Goal: Information Seeking & Learning: Learn about a topic

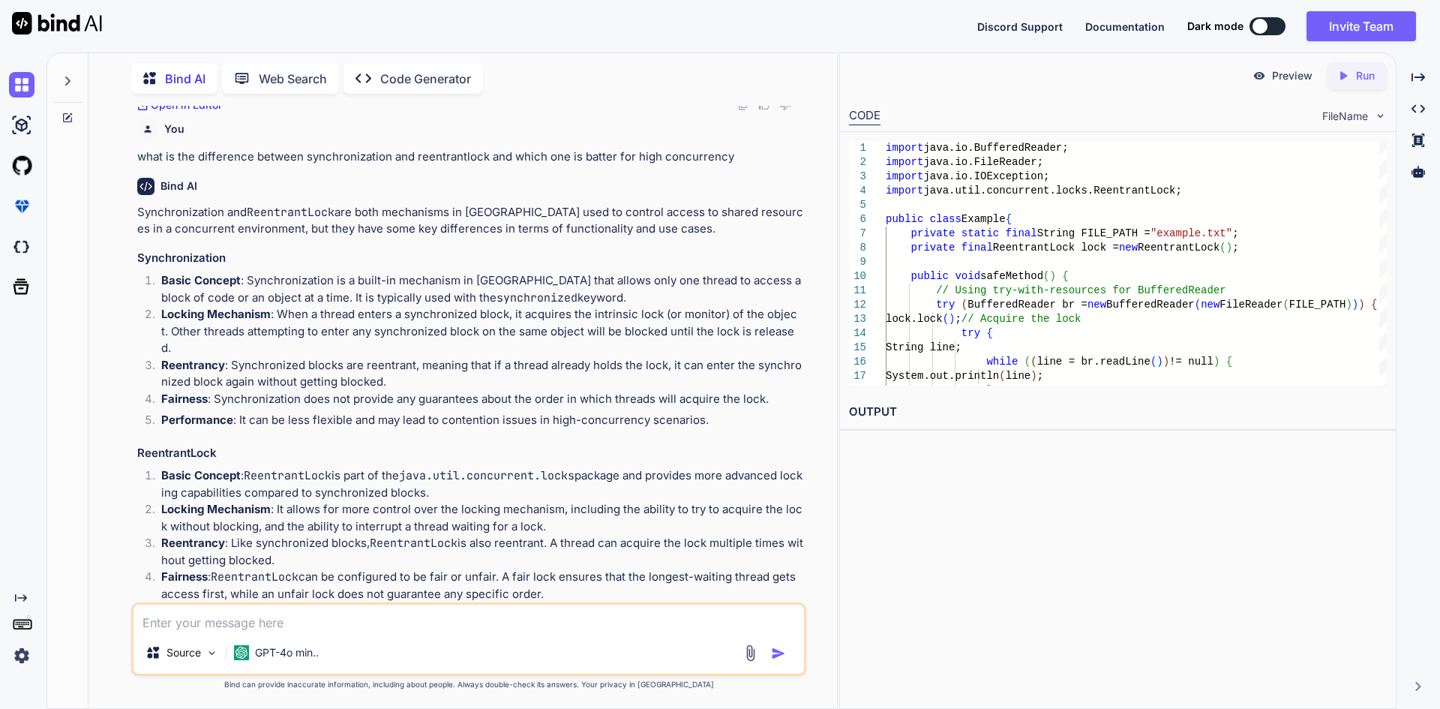
scroll to position [1119, 0]
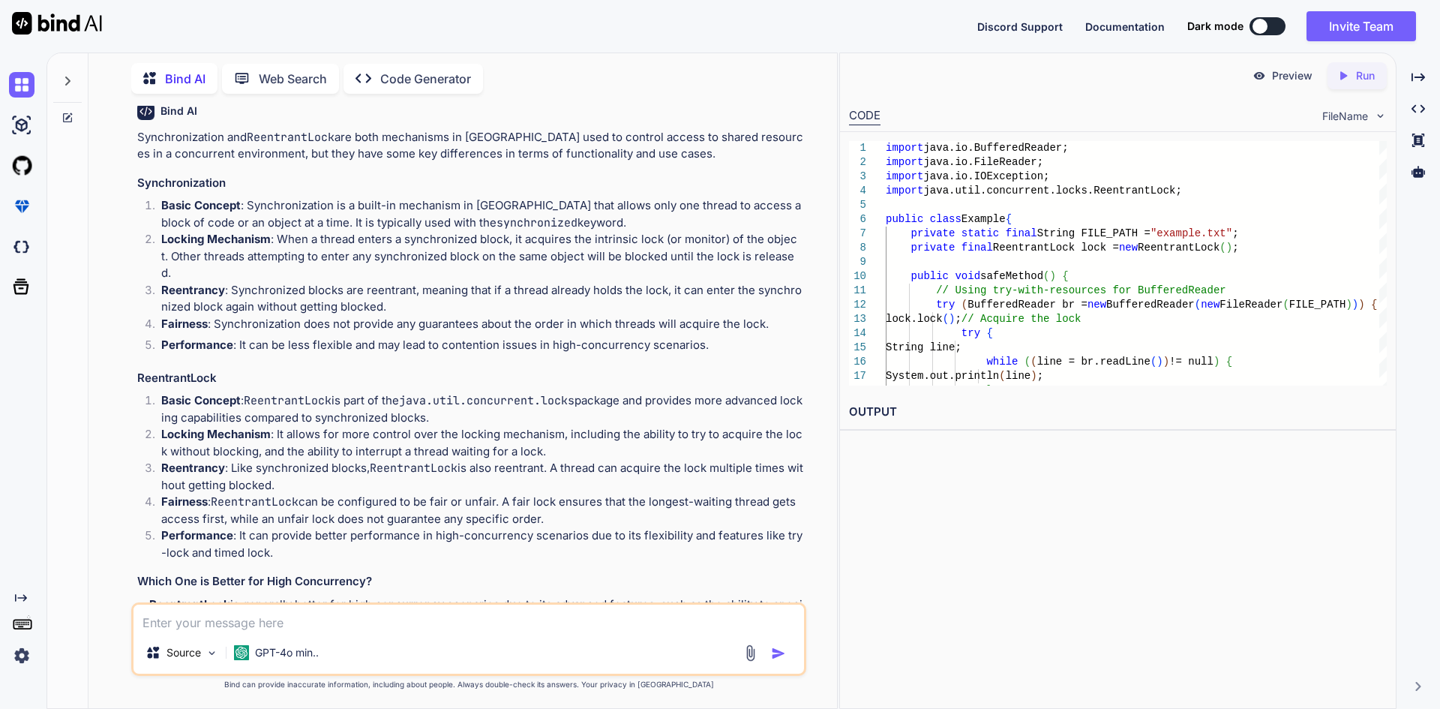
drag, startPoint x: 244, startPoint y: 383, endPoint x: 458, endPoint y: 402, distance: 214.5
click at [458, 402] on p "Basic Concept : ReentrantLock is part of the java.util.concurrent.locks package…" at bounding box center [482, 409] width 642 height 34
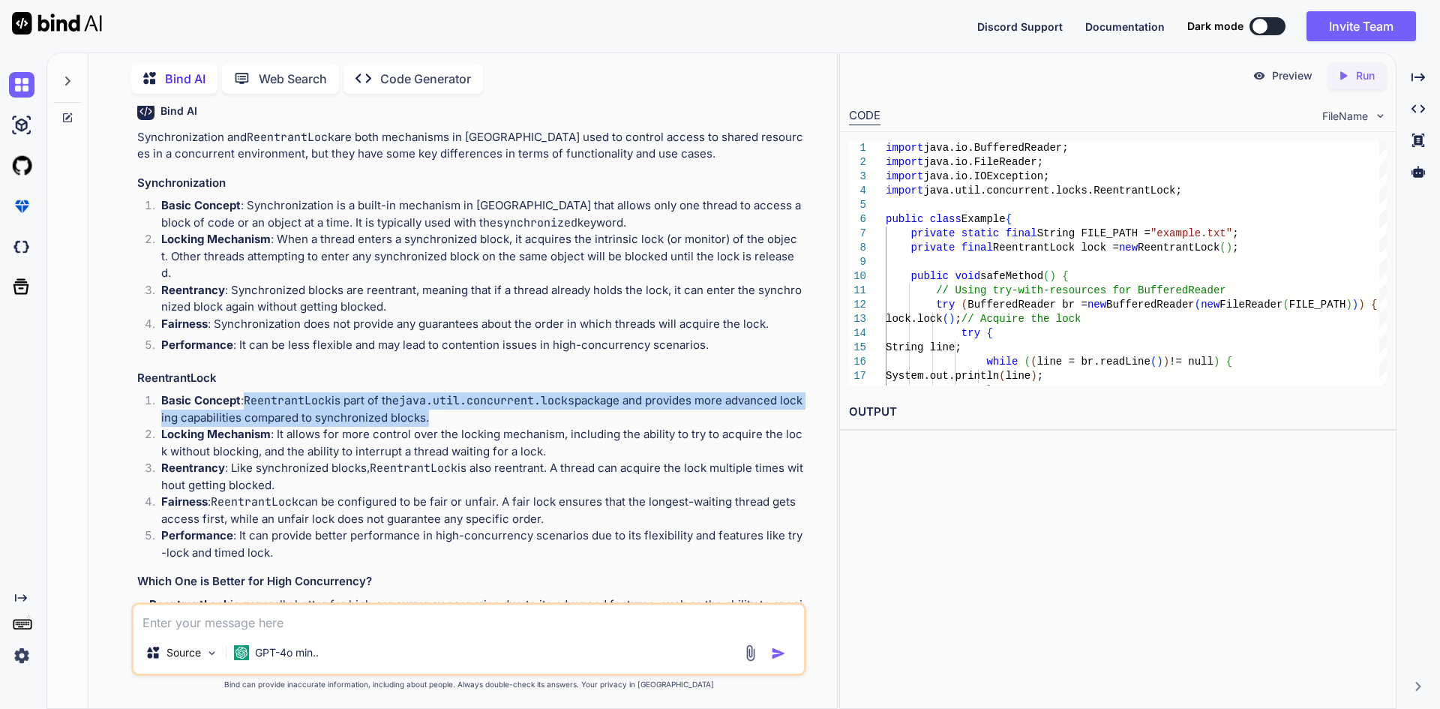
drag, startPoint x: 458, startPoint y: 402, endPoint x: 244, endPoint y: 390, distance: 214.8
click at [244, 392] on p "Basic Concept : ReentrantLock is part of the java.util.concurrent.locks package…" at bounding box center [482, 409] width 642 height 34
click at [247, 393] on code "ReentrantLock" at bounding box center [288, 400] width 88 height 15
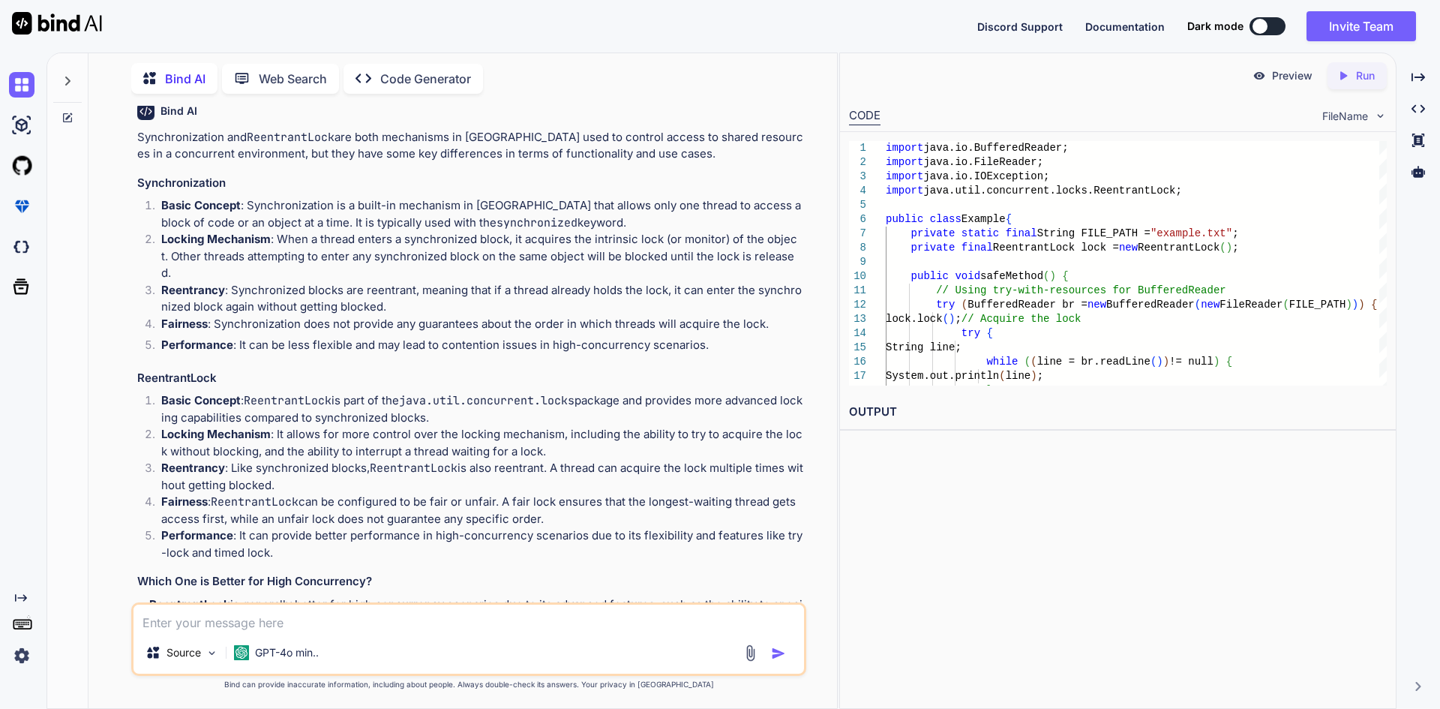
drag, startPoint x: 250, startPoint y: 378, endPoint x: 446, endPoint y: 398, distance: 197.5
click at [446, 398] on p "Basic Concept : ReentrantLock is part of the java.util.concurrent.locks package…" at bounding box center [482, 409] width 642 height 34
click at [216, 426] on p "Locking Mechanism : It allows for more control over the locking mechanism, incl…" at bounding box center [482, 443] width 642 height 34
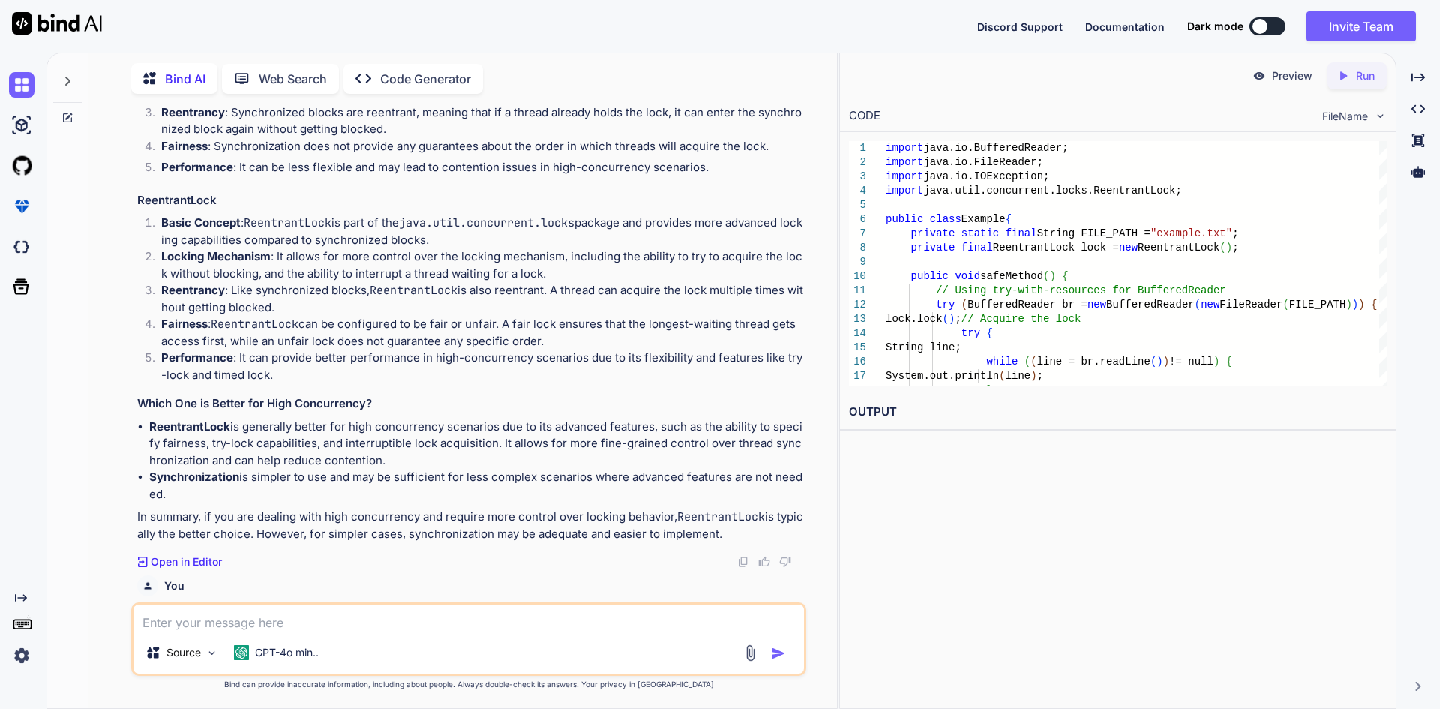
scroll to position [1269, 0]
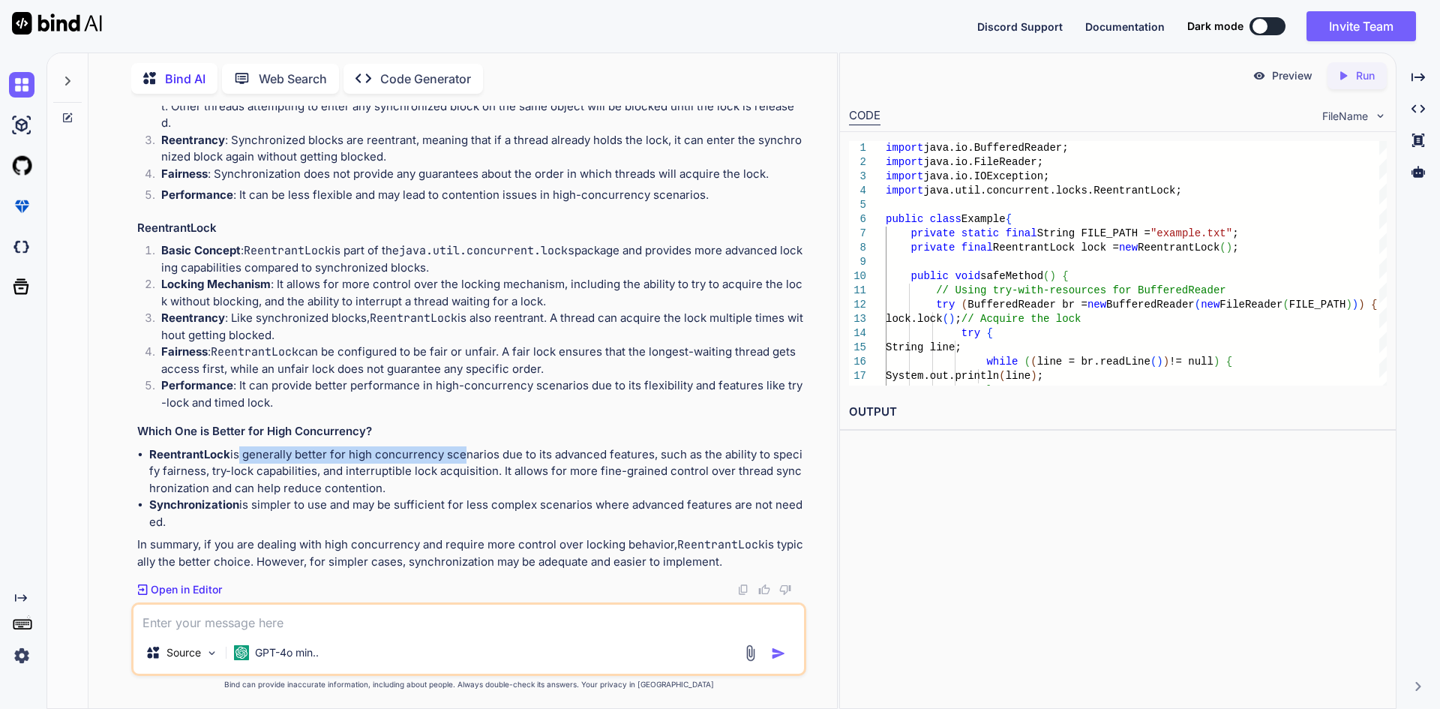
drag, startPoint x: 235, startPoint y: 437, endPoint x: 455, endPoint y: 436, distance: 219.7
click at [455, 446] on p "ReentrantLock is generally better for high concurrency scenarios due to its adv…" at bounding box center [476, 471] width 654 height 51
click at [466, 446] on p "ReentrantLock is generally better for high concurrency scenarios due to its adv…" at bounding box center [476, 471] width 654 height 51
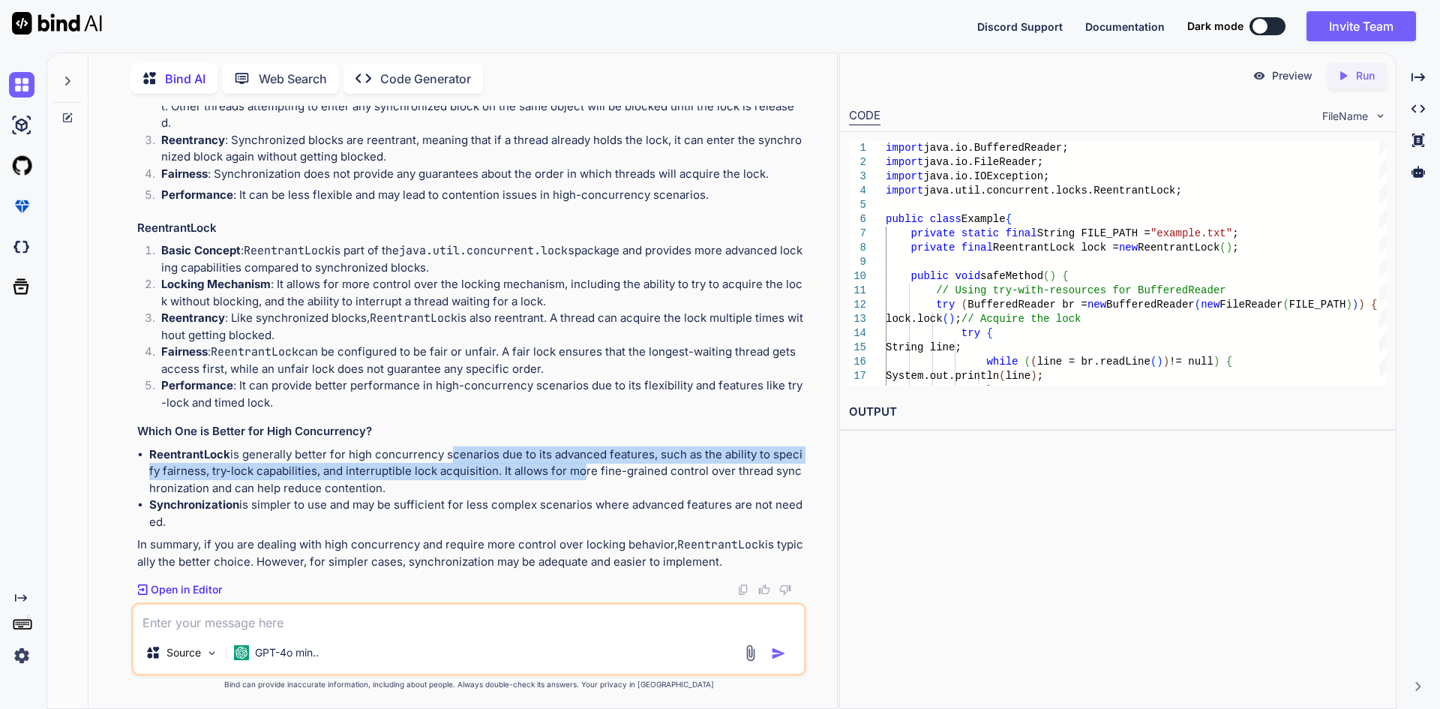
drag, startPoint x: 445, startPoint y: 431, endPoint x: 573, endPoint y: 462, distance: 131.9
click at [573, 462] on p "ReentrantLock is generally better for high concurrency scenarios due to its adv…" at bounding box center [476, 471] width 654 height 51
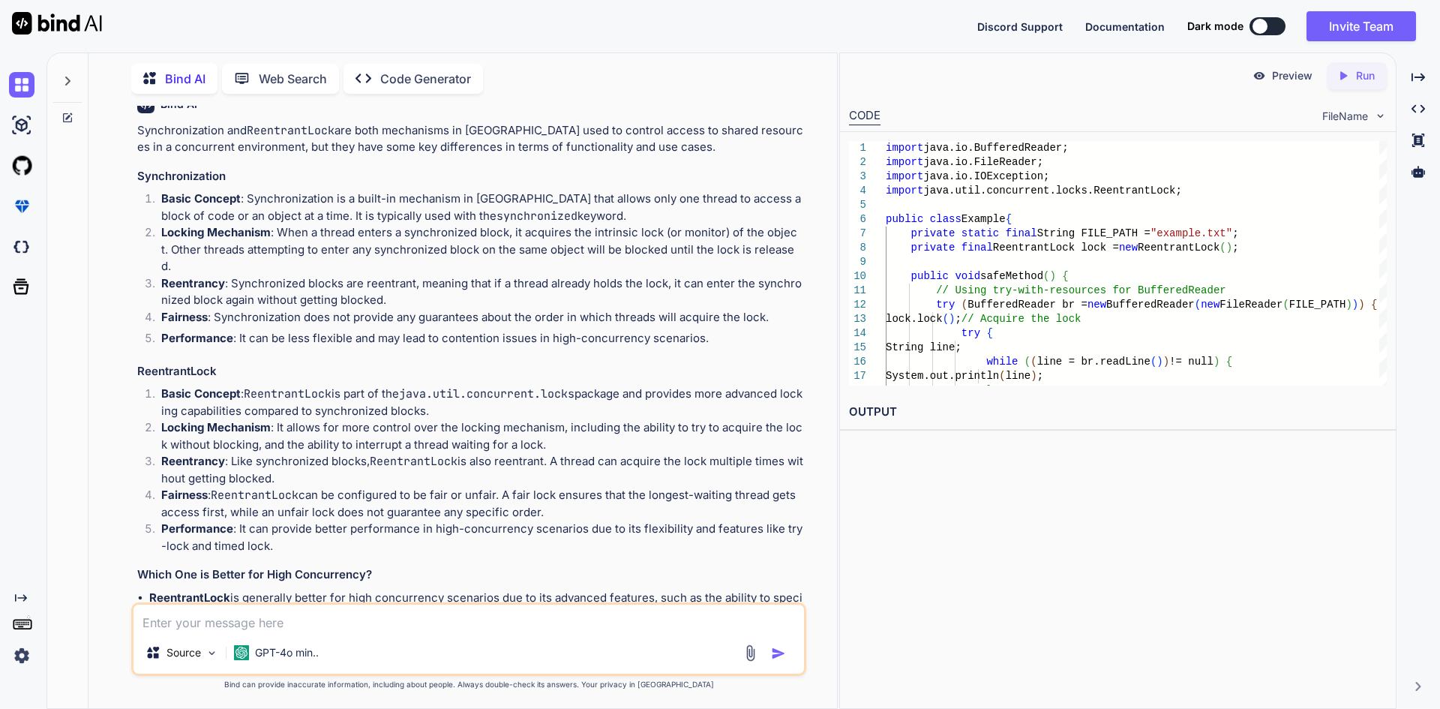
scroll to position [1419, 0]
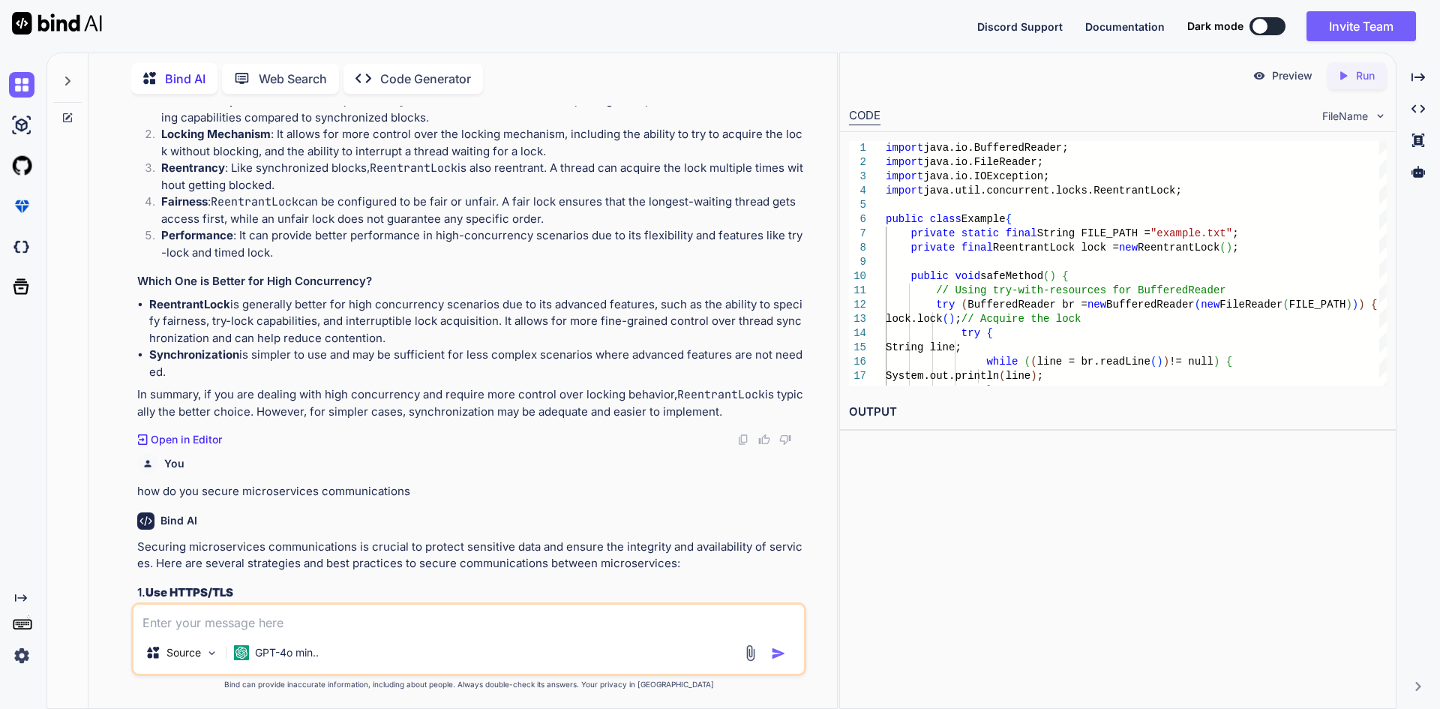
click at [405, 368] on div "Synchronization and ReentrantLock are both mechanisms in [GEOGRAPHIC_DATA] used…" at bounding box center [470, 125] width 666 height 592
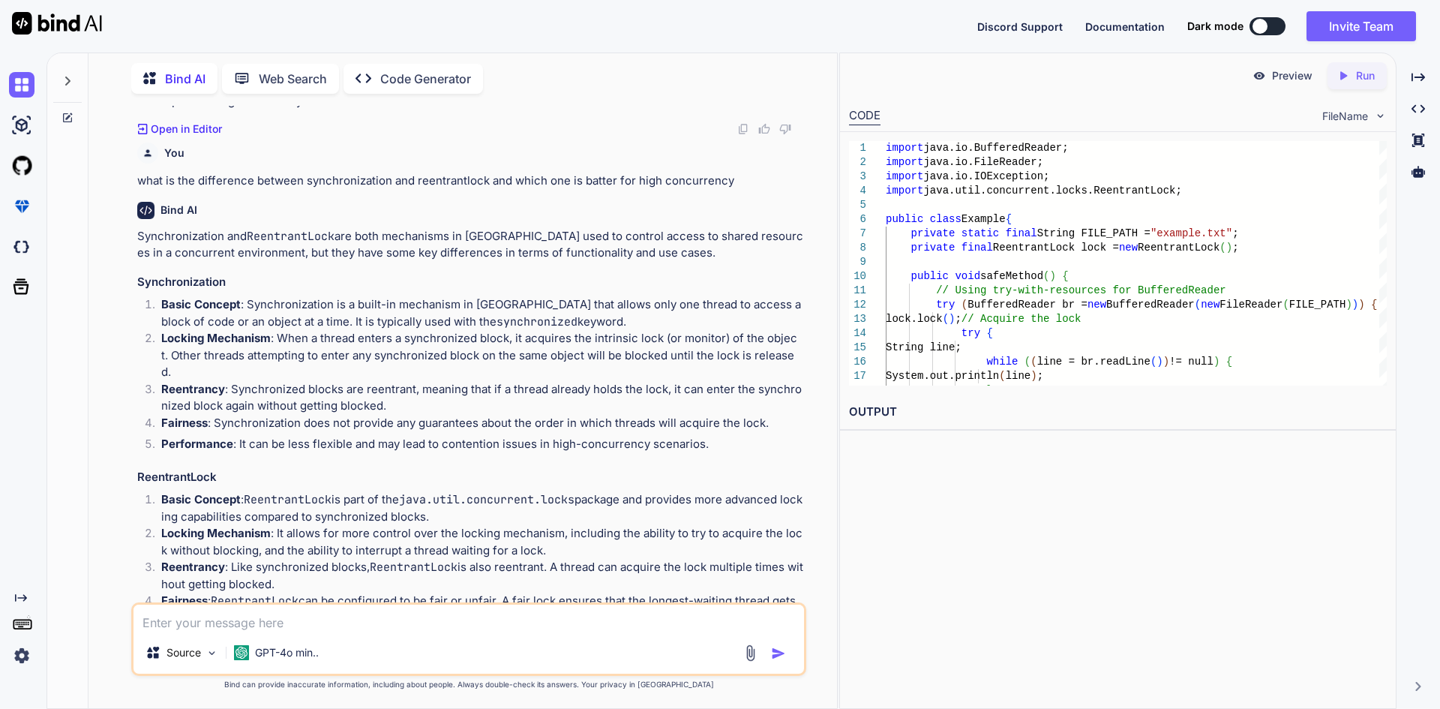
scroll to position [894, 0]
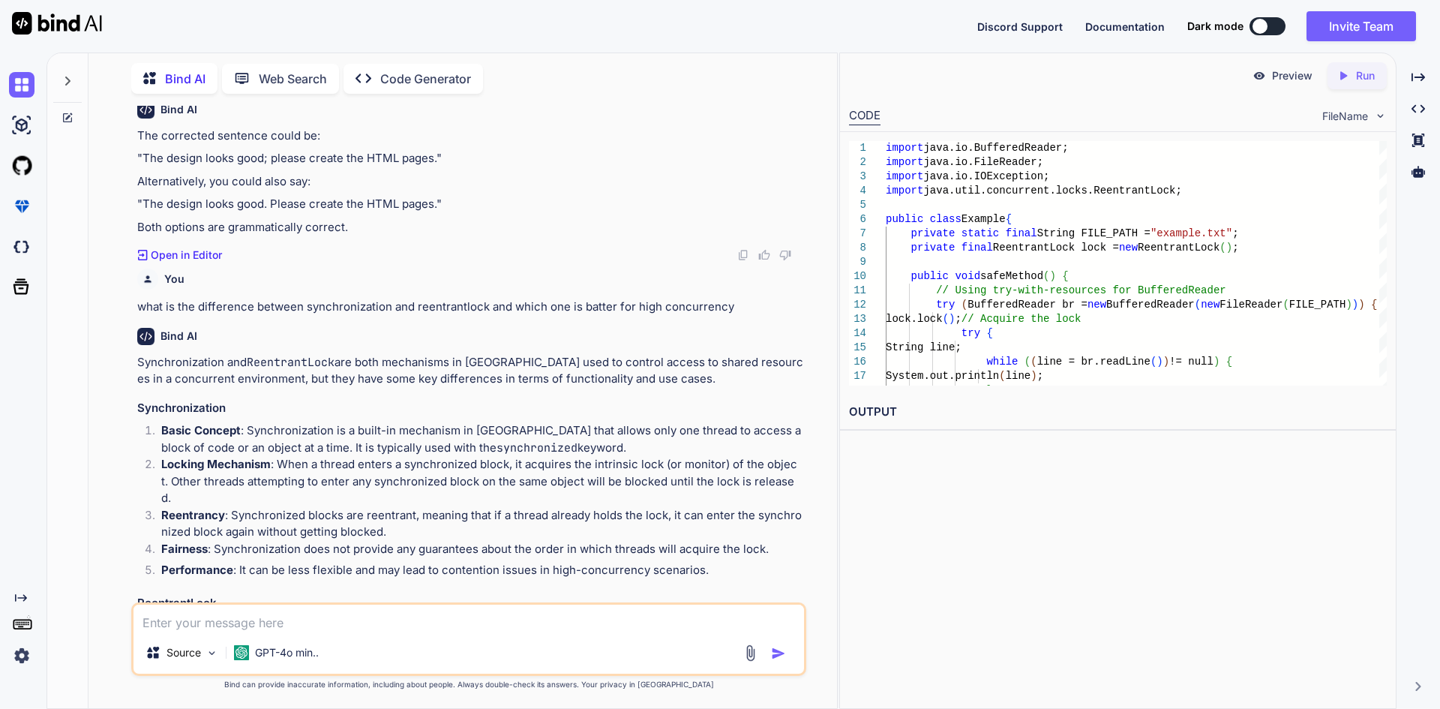
click at [334, 451] on p "Basic Concept : Synchronization is a built-in mechanism in [GEOGRAPHIC_DATA] th…" at bounding box center [482, 439] width 642 height 34
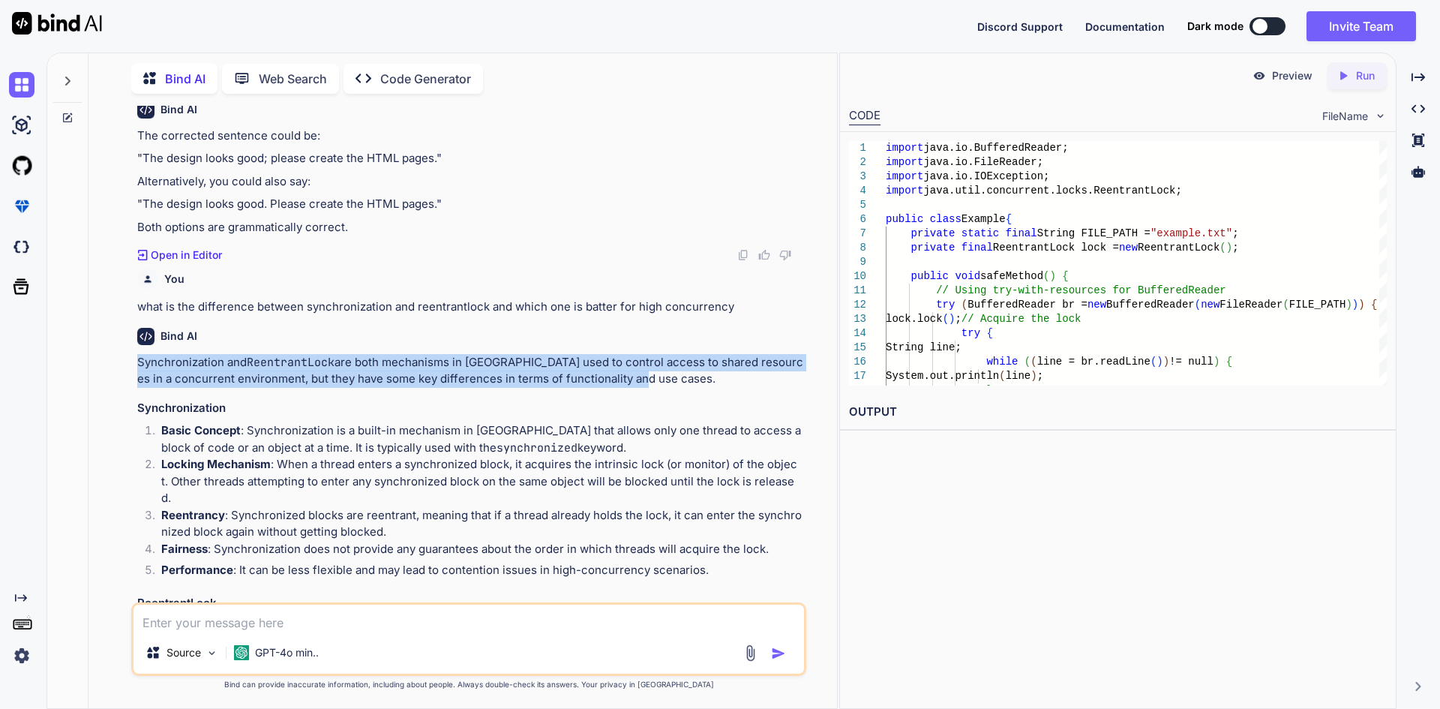
drag, startPoint x: 139, startPoint y: 359, endPoint x: 640, endPoint y: 378, distance: 502.0
click at [640, 378] on p "Synchronization and ReentrantLock are both mechanisms in [GEOGRAPHIC_DATA] used…" at bounding box center [470, 371] width 666 height 34
click at [641, 379] on p "Synchronization and ReentrantLock are both mechanisms in [GEOGRAPHIC_DATA] used…" at bounding box center [470, 371] width 666 height 34
drag, startPoint x: 641, startPoint y: 379, endPoint x: 131, endPoint y: 367, distance: 510.1
click at [131, 367] on div "You Poor suggestion quality can often be improved by: a. Using short variable n…" at bounding box center [468, 407] width 675 height 602
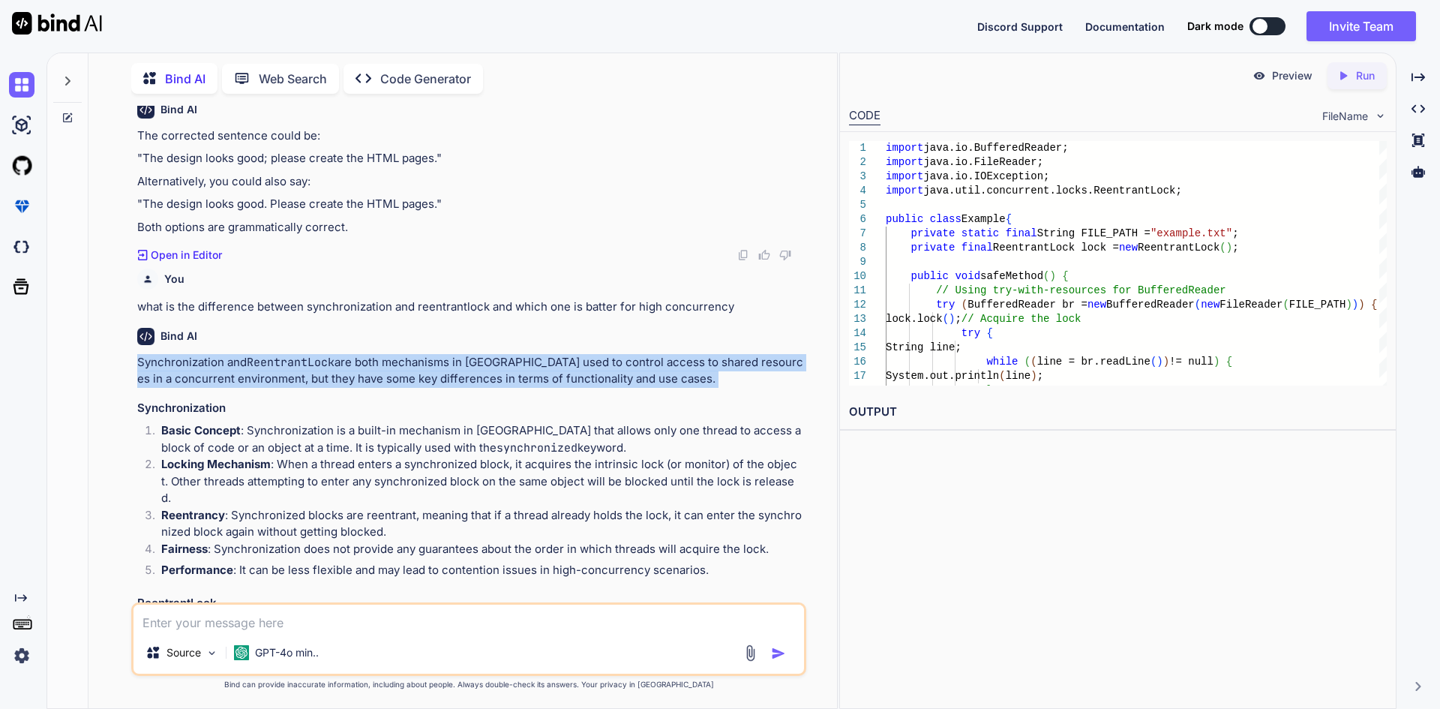
click at [163, 375] on p "Synchronization and ReentrantLock are both mechanisms in [GEOGRAPHIC_DATA] used…" at bounding box center [470, 371] width 666 height 34
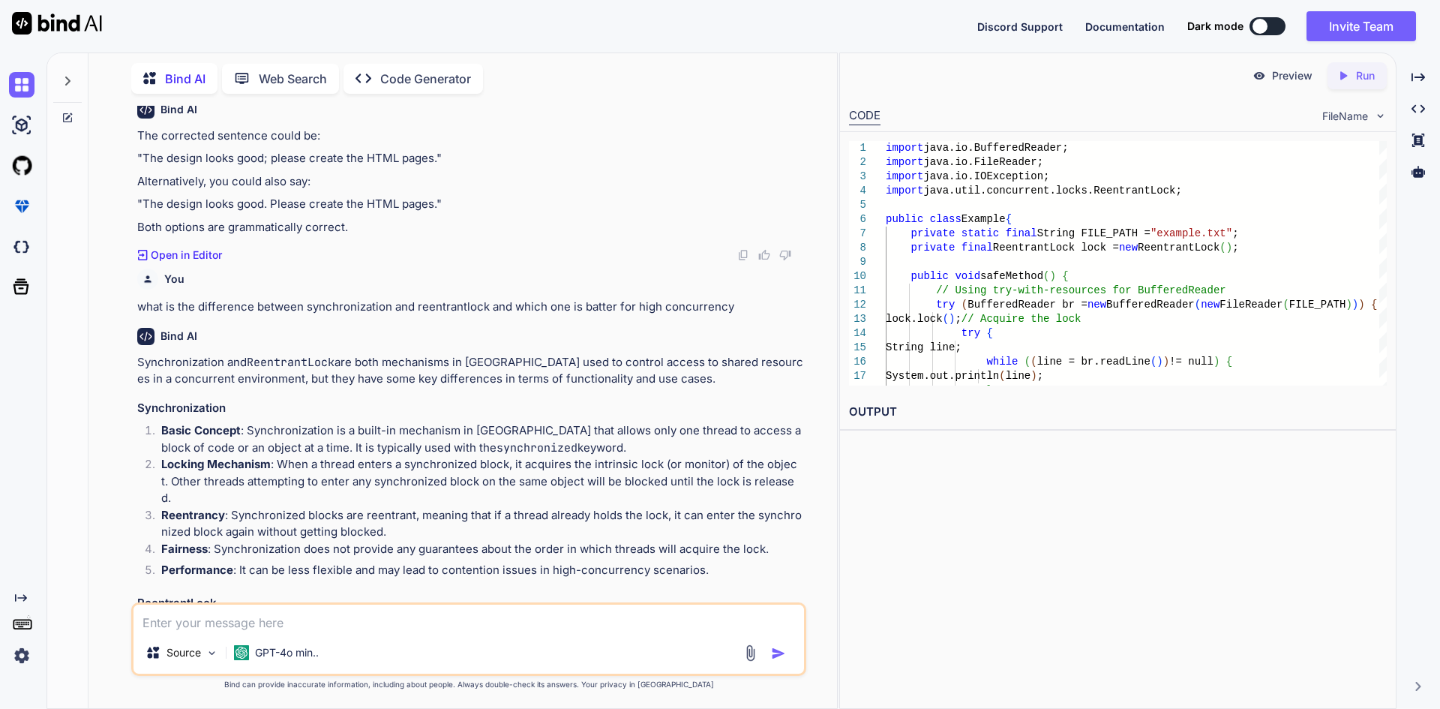
click at [142, 360] on p "Synchronization and ReentrantLock are both mechanisms in [GEOGRAPHIC_DATA] used…" at bounding box center [470, 371] width 666 height 34
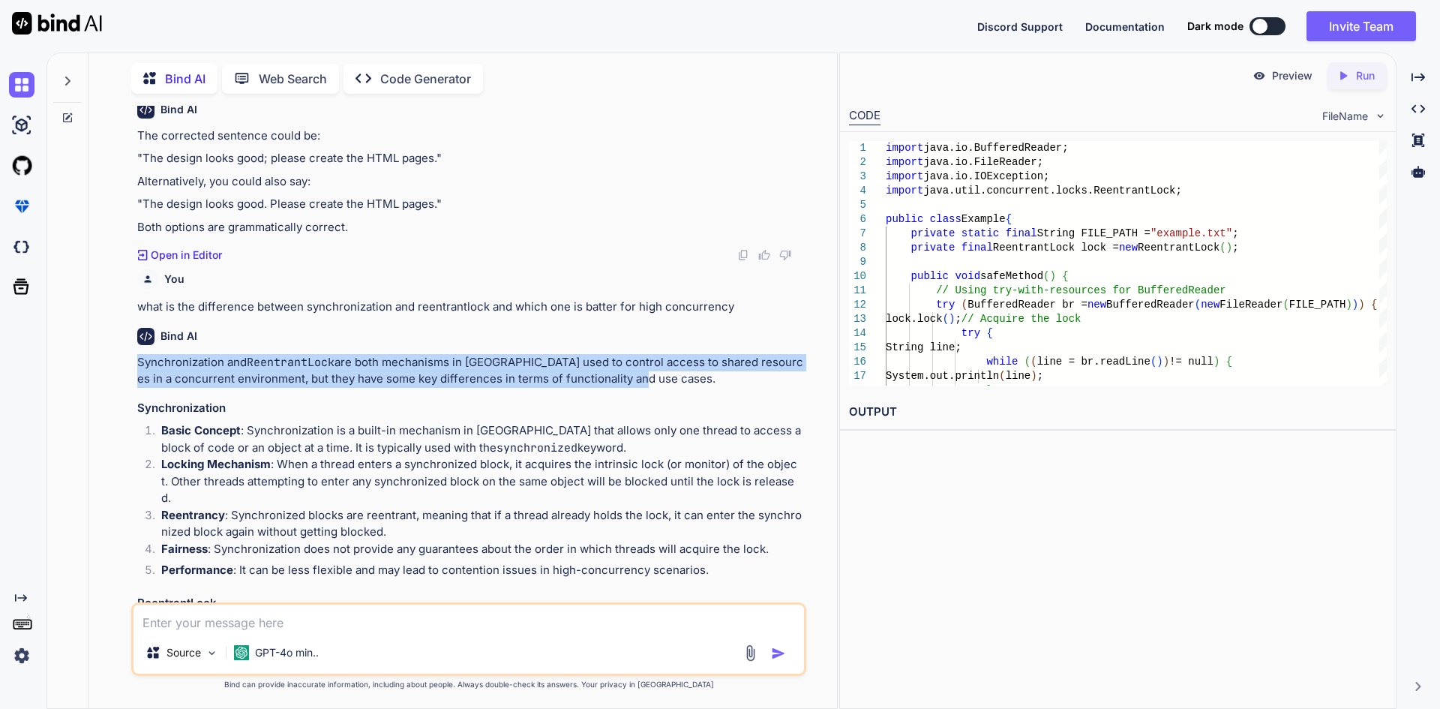
drag, startPoint x: 135, startPoint y: 359, endPoint x: 762, endPoint y: 379, distance: 627.2
click at [762, 379] on div "You Poor suggestion quality can often be improved by: a. Using short variable n…" at bounding box center [470, 354] width 672 height 496
click at [736, 387] on p "Synchronization and ReentrantLock are both mechanisms in [GEOGRAPHIC_DATA] used…" at bounding box center [470, 371] width 666 height 34
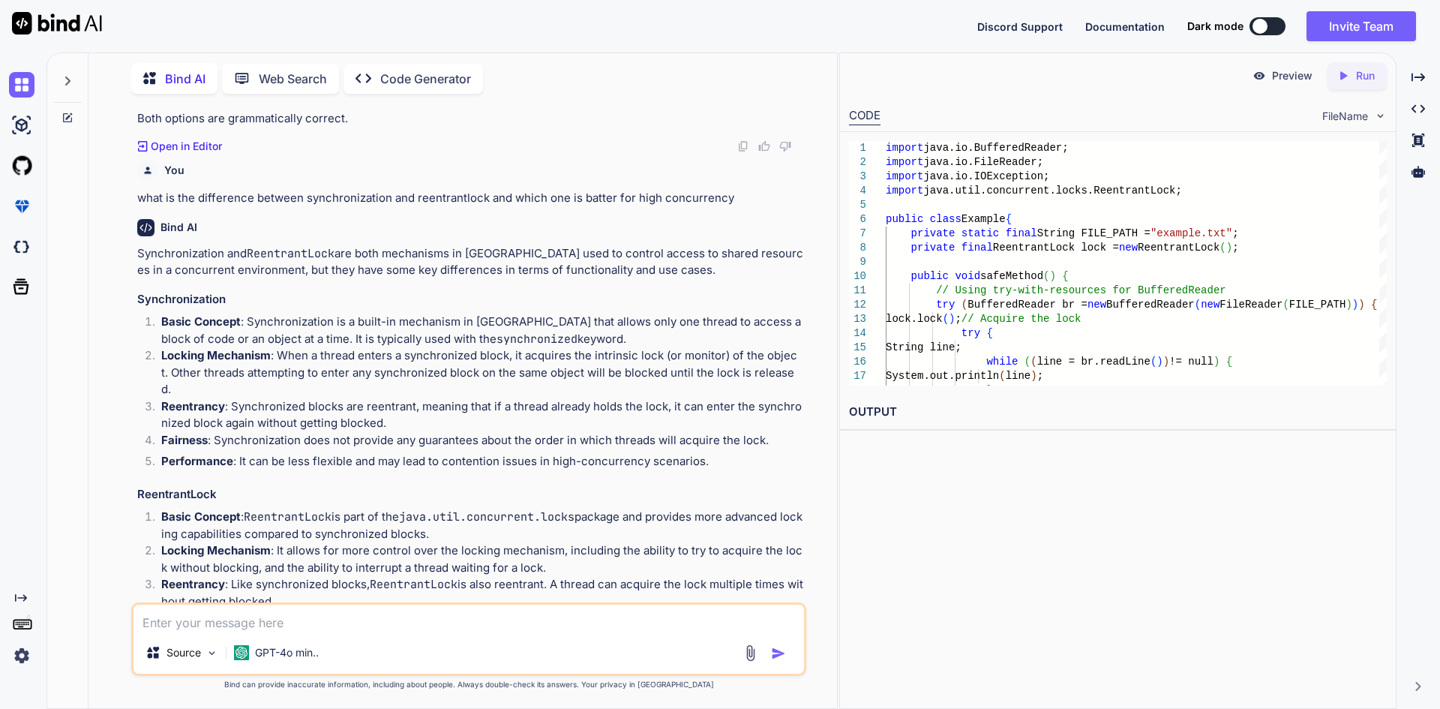
scroll to position [1044, 0]
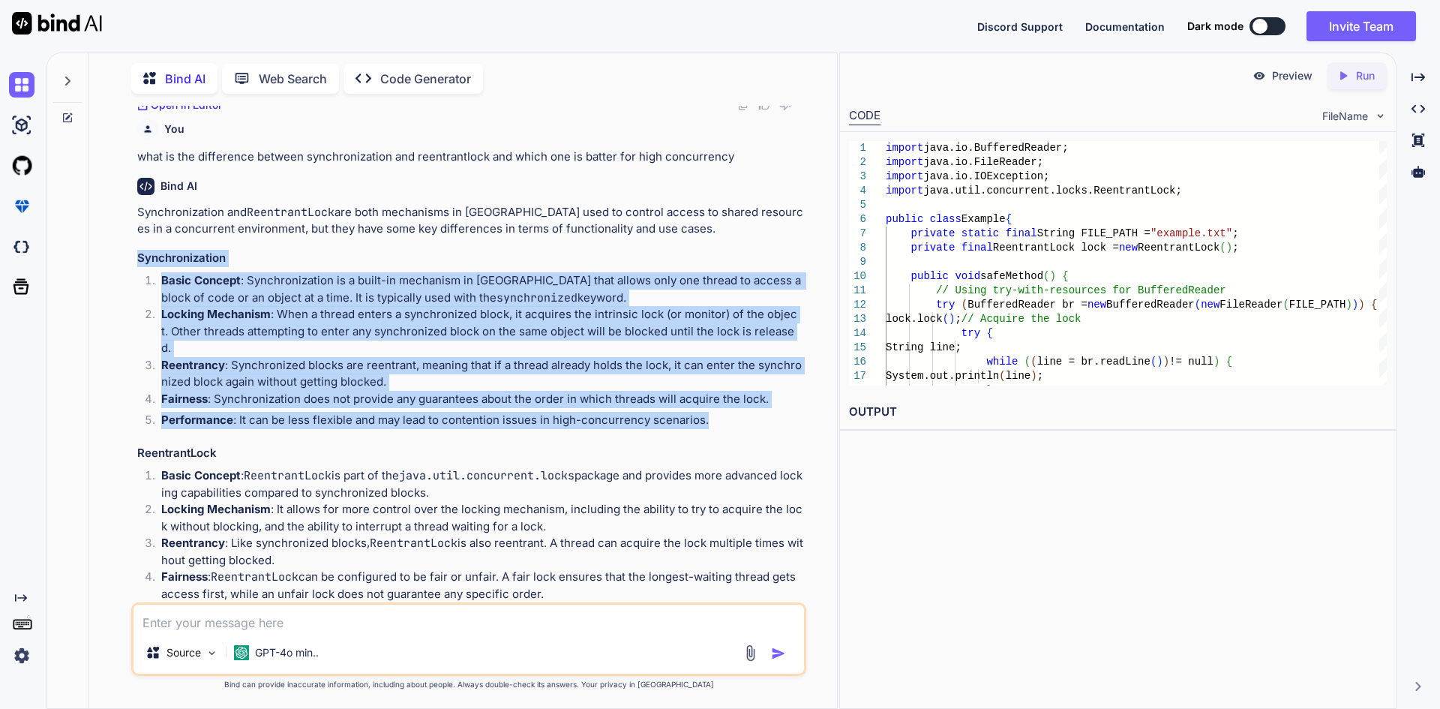
drag, startPoint x: 714, startPoint y: 400, endPoint x: 111, endPoint y: 257, distance: 619.5
click at [111, 257] on div "You Poor suggestion quality can often be improved by: a. Using short variable n…" at bounding box center [468, 407] width 736 height 602
click at [223, 315] on strong "Locking Mechanism" at bounding box center [215, 314] width 109 height 14
drag, startPoint x: 129, startPoint y: 262, endPoint x: 739, endPoint y: 406, distance: 627.0
click at [739, 406] on div "You Poor suggestion quality can often be improved by: a. Using short variable n…" at bounding box center [468, 407] width 736 height 602
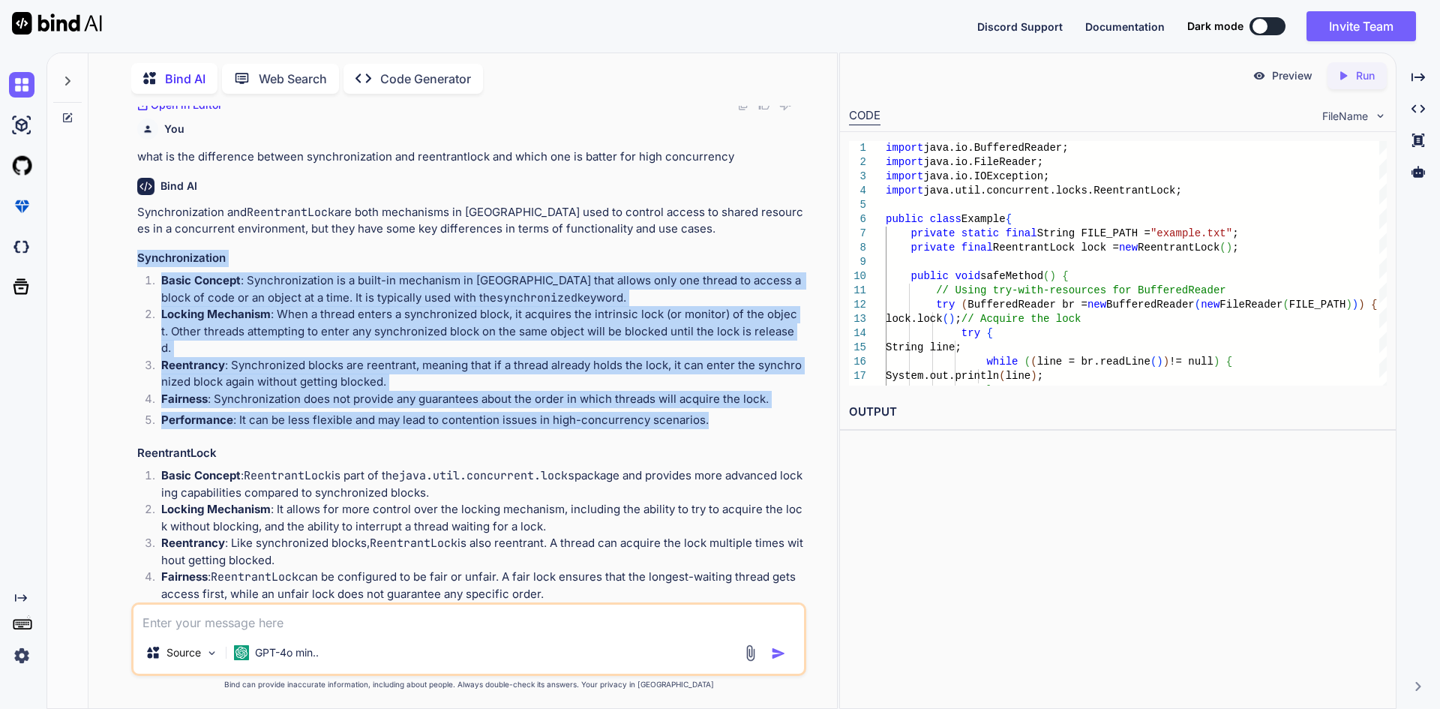
click at [739, 412] on p "Performance : It can be less flexible and may lead to contention issues in high…" at bounding box center [482, 420] width 642 height 17
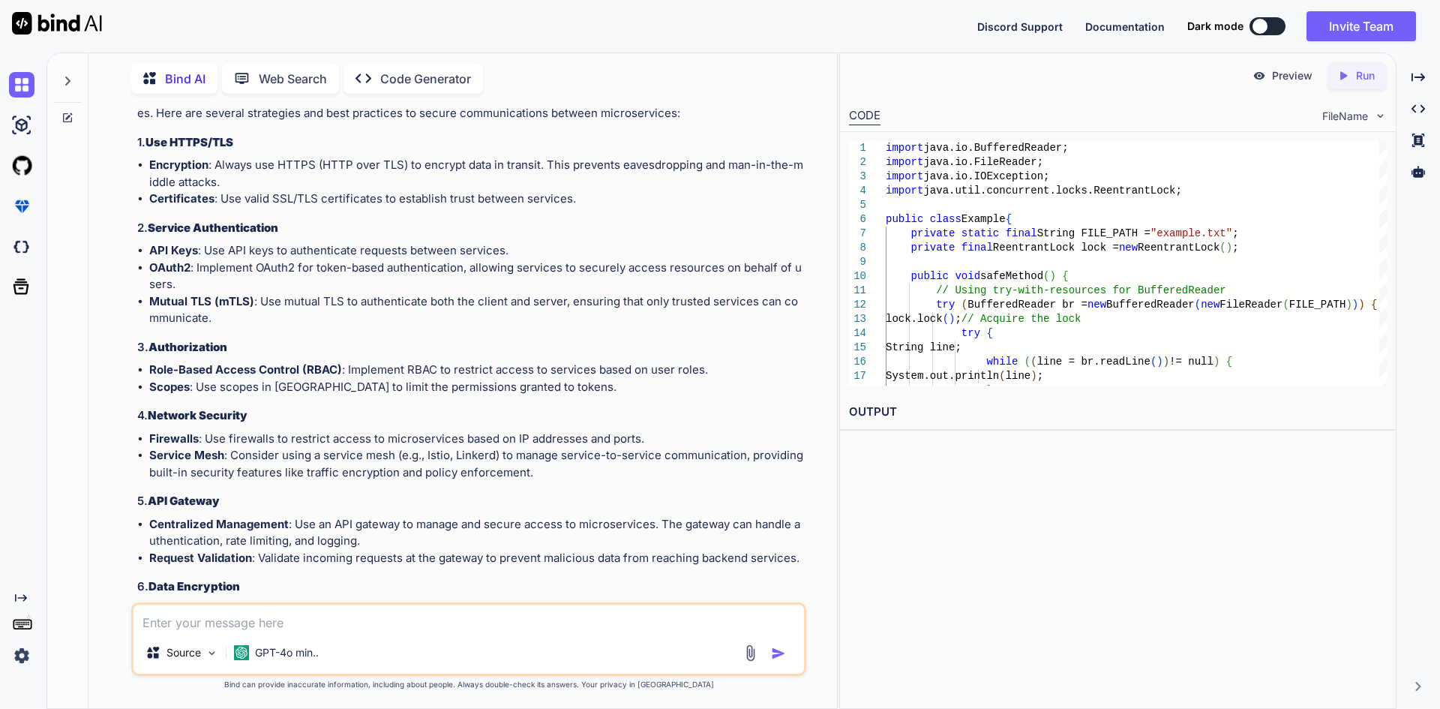
scroll to position [1944, 0]
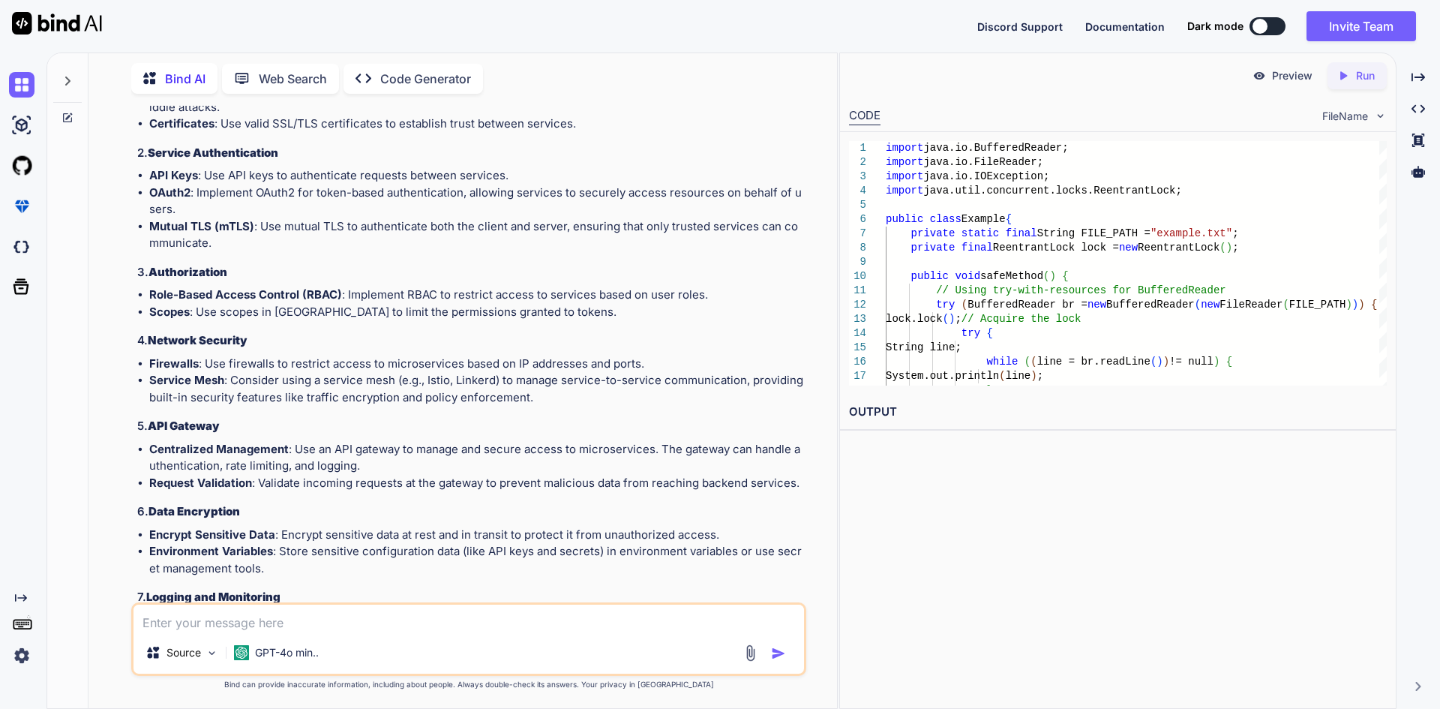
drag, startPoint x: 199, startPoint y: 341, endPoint x: 466, endPoint y: 309, distance: 268.9
click at [466, 309] on div "Securing microservices communications is crucial to protect sensitive data and …" at bounding box center [470, 452] width 666 height 878
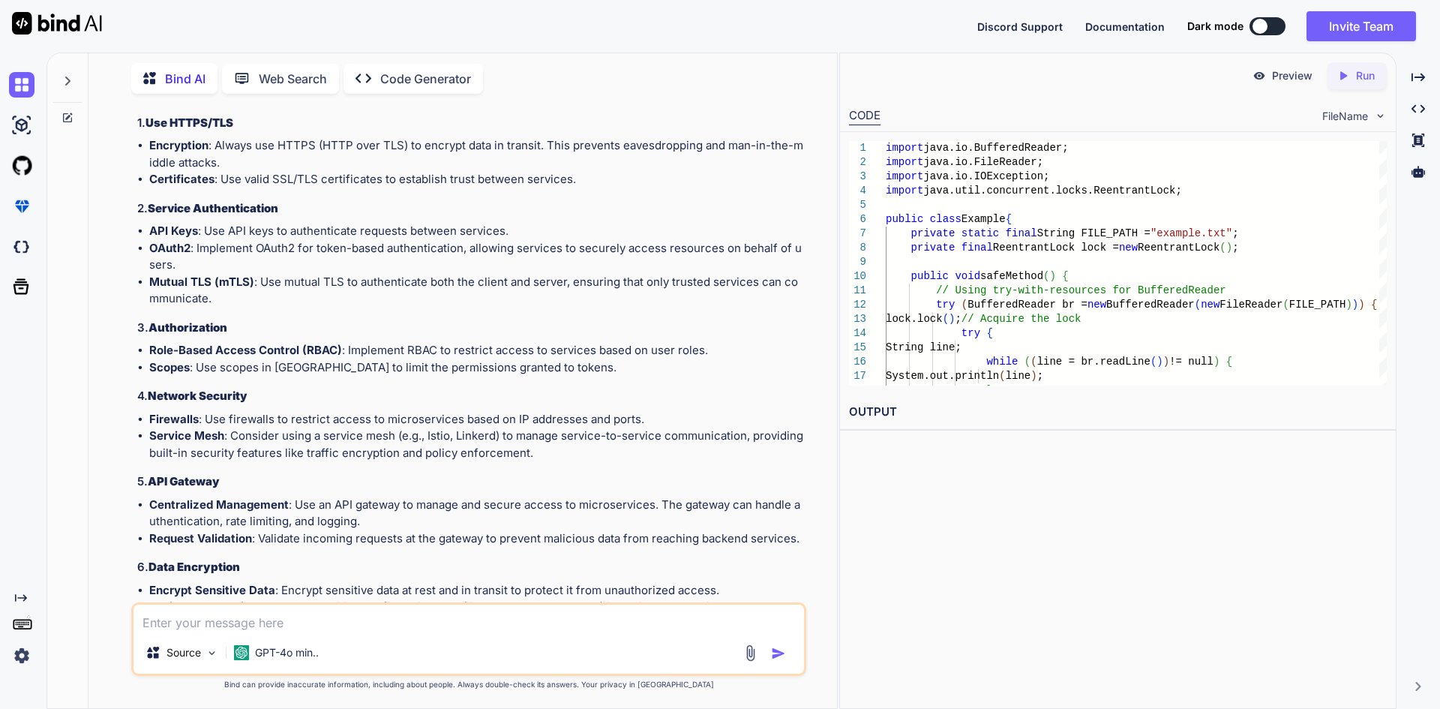
scroll to position [1719, 0]
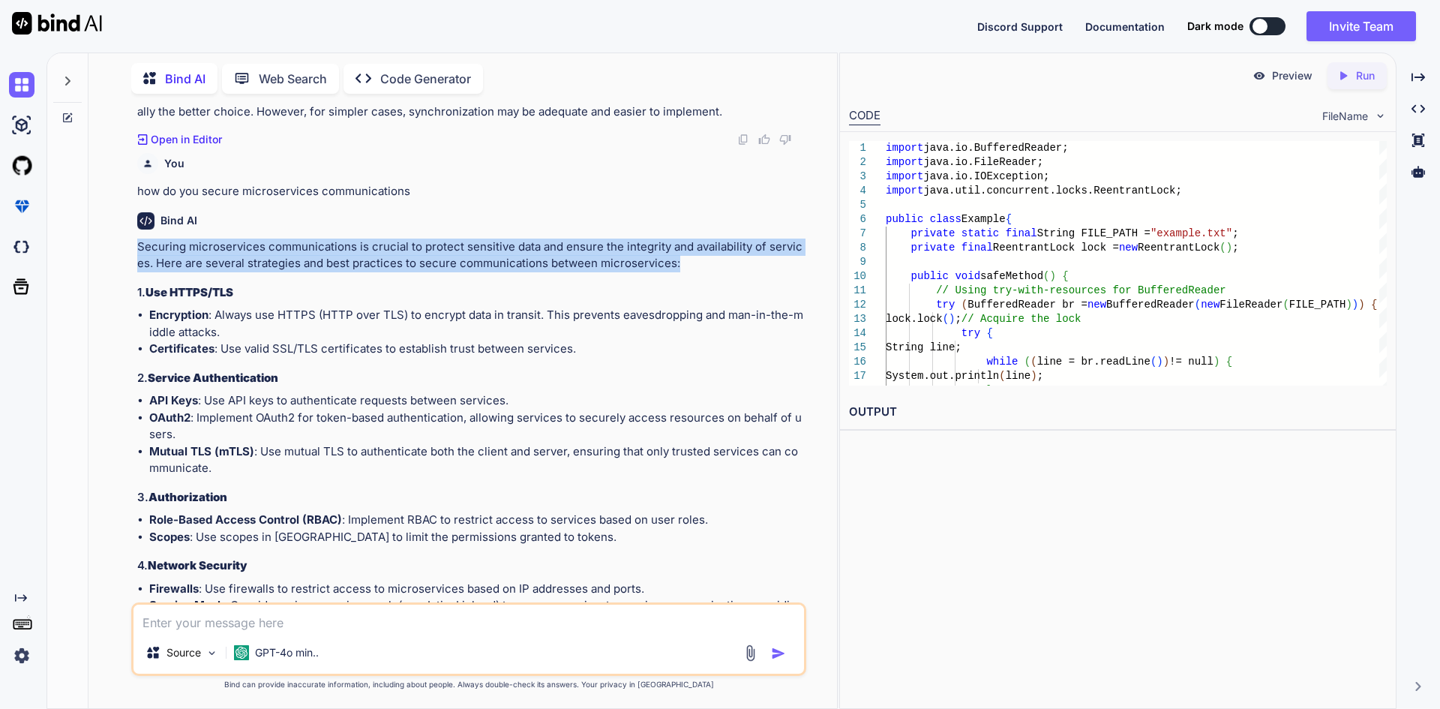
drag, startPoint x: 136, startPoint y: 232, endPoint x: 754, endPoint y: 244, distance: 618.1
click at [754, 244] on div "You Poor suggestion quality can often be improved by: a. Using short variable n…" at bounding box center [470, 354] width 672 height 496
click at [754, 244] on p "Securing microservices communications is crucial to protect sensitive data and …" at bounding box center [470, 255] width 666 height 34
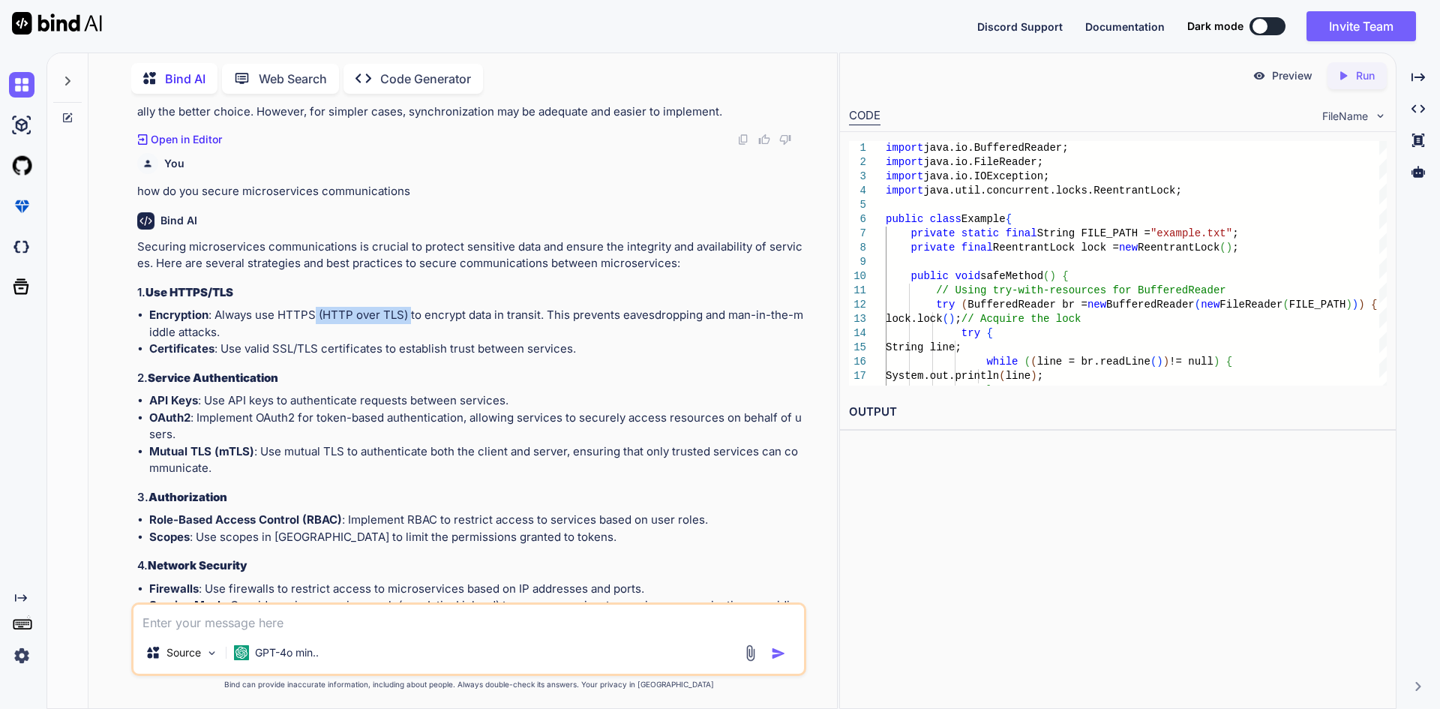
drag, startPoint x: 316, startPoint y: 298, endPoint x: 410, endPoint y: 295, distance: 93.8
click at [410, 307] on li "Encryption : Always use HTTPS (HTTP over TLS) to encrypt data in transit. This …" at bounding box center [476, 324] width 654 height 34
click at [436, 284] on h3 "1. Use HTTPS/TLS" at bounding box center [470, 292] width 666 height 17
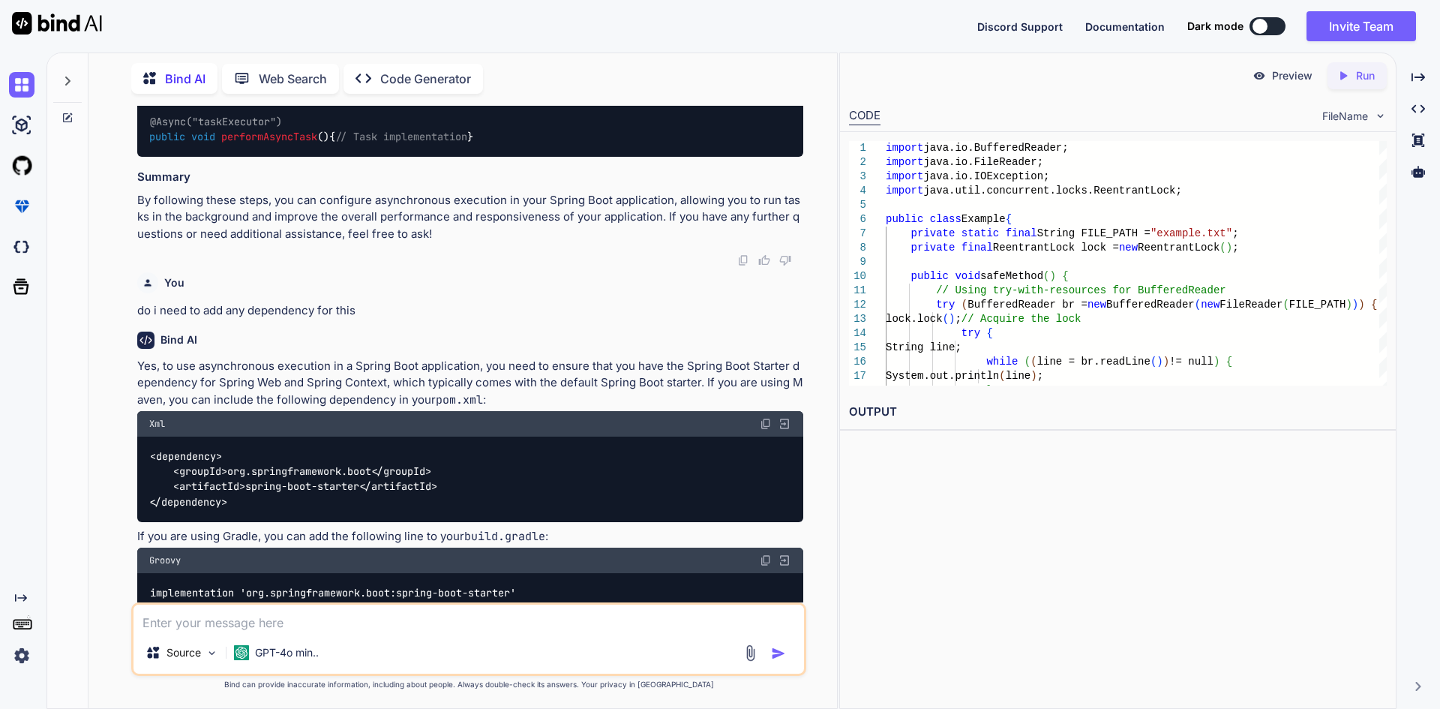
scroll to position [4194, 0]
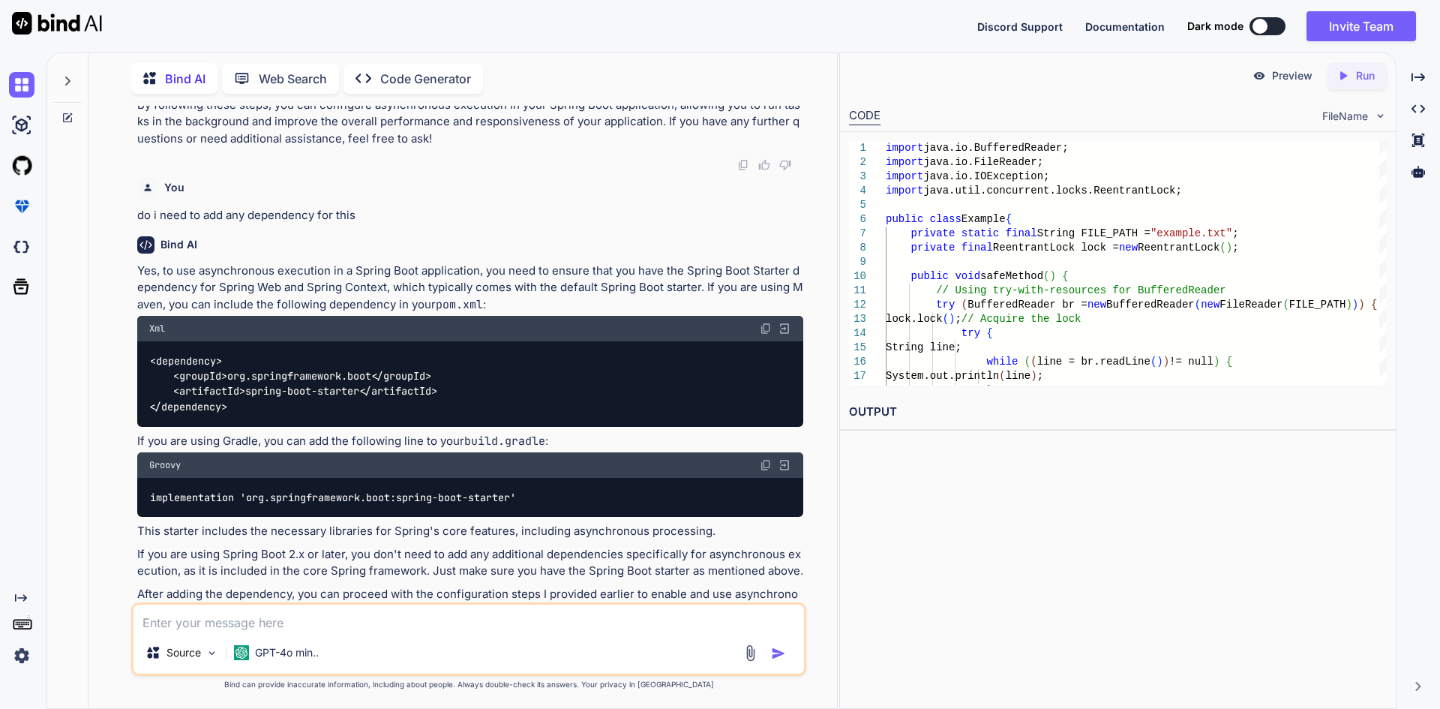
drag, startPoint x: 156, startPoint y: 304, endPoint x: 145, endPoint y: 129, distance: 175.1
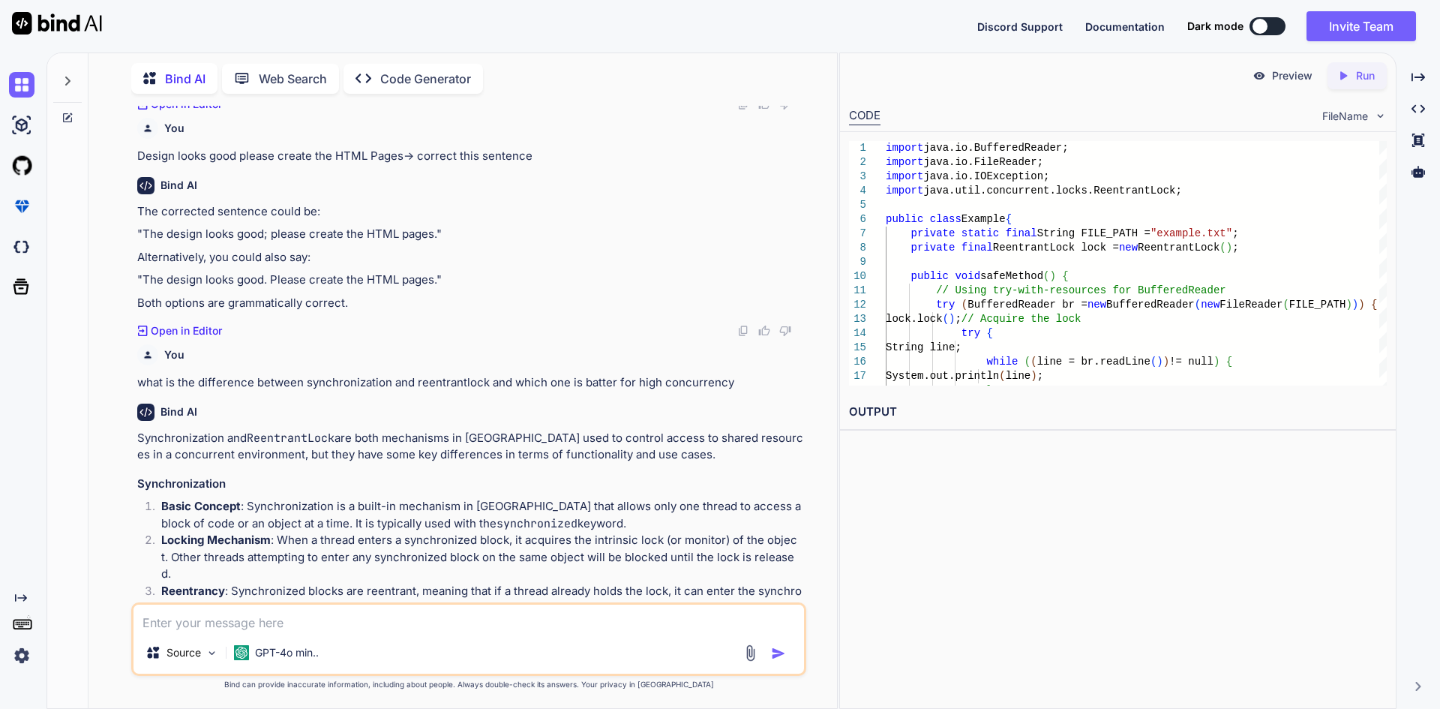
scroll to position [819, 0]
